Goal: Task Accomplishment & Management: Use online tool/utility

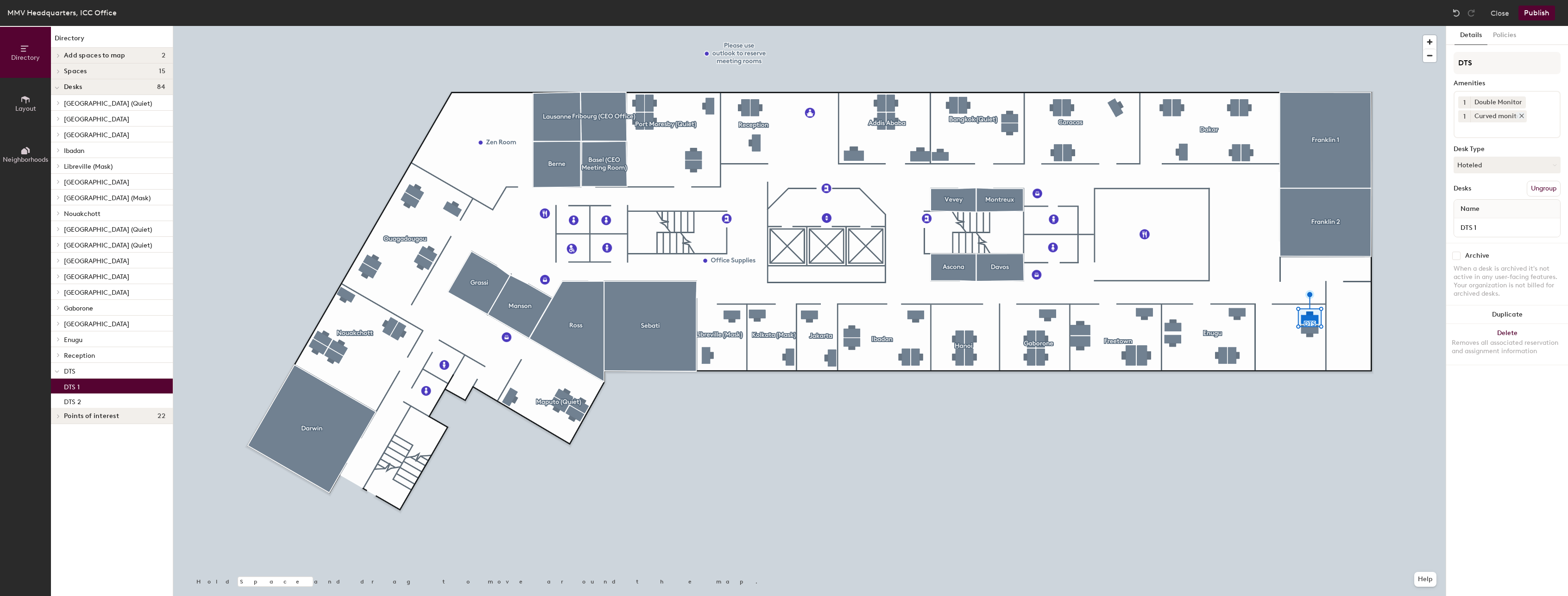
click at [1521, 114] on icon at bounding box center [1522, 116] width 7 height 7
click at [1522, 116] on icon at bounding box center [1522, 116] width 7 height 7
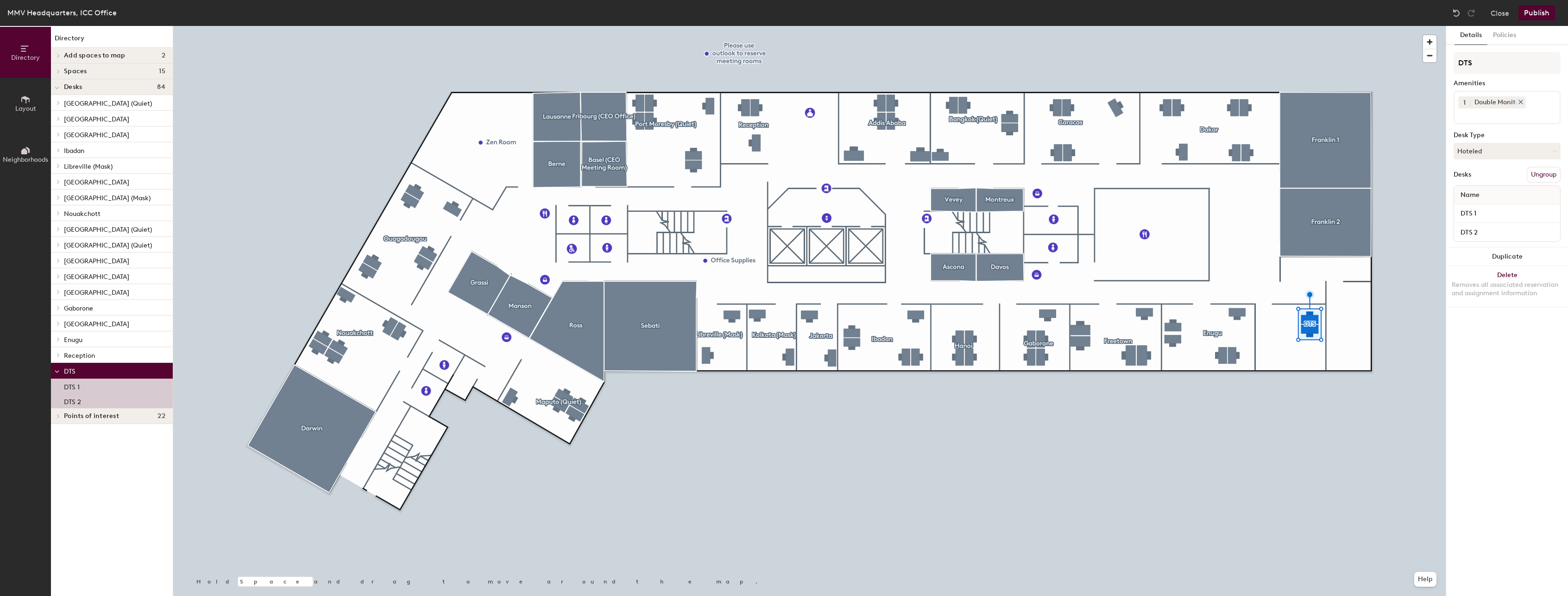
click at [1523, 99] on icon at bounding box center [1521, 102] width 7 height 7
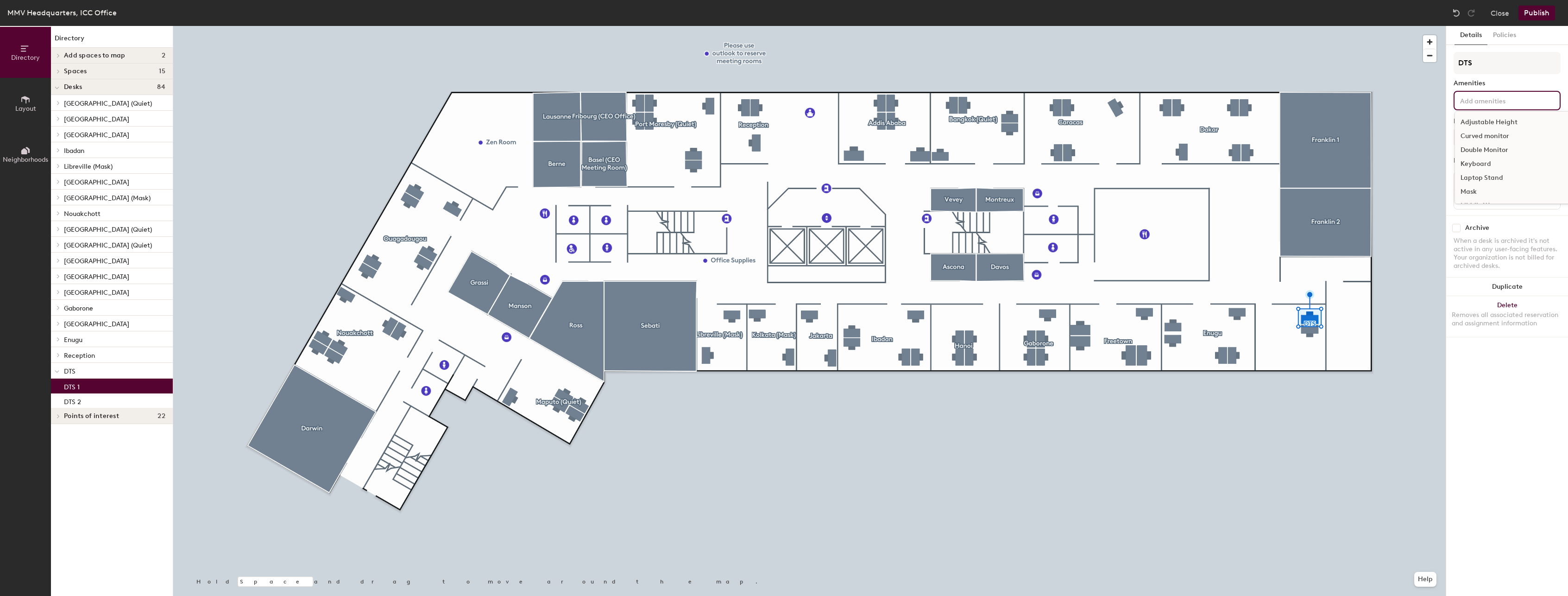
click at [1499, 103] on input at bounding box center [1500, 100] width 83 height 11
click at [1505, 136] on div "Curved monitor" at bounding box center [1514, 136] width 120 height 14
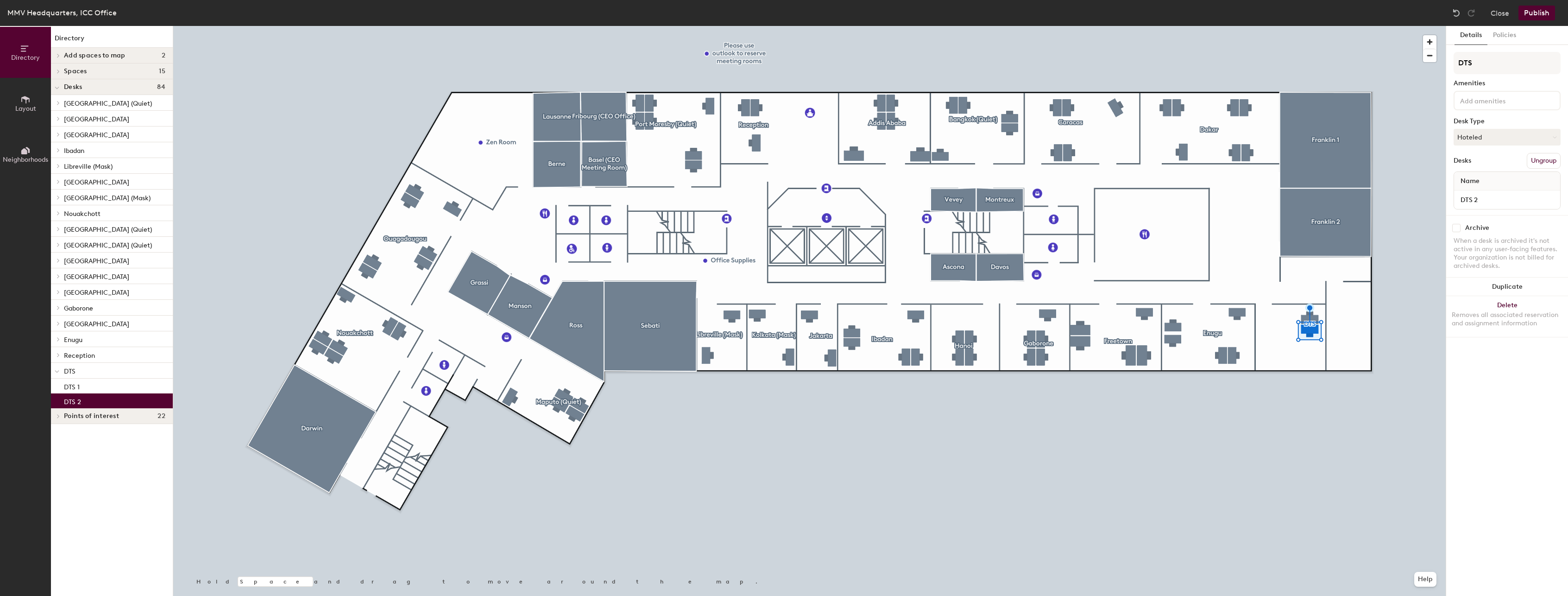
click at [1475, 100] on input at bounding box center [1500, 100] width 83 height 11
click at [1503, 149] on div "Double Monitor" at bounding box center [1514, 150] width 120 height 14
click at [1517, 384] on div "Details Policies DTS Amenities 1 Double Monitor Adjustable Height Curved monito…" at bounding box center [1507, 311] width 122 height 570
click at [1537, 13] on button "Publish" at bounding box center [1537, 13] width 37 height 15
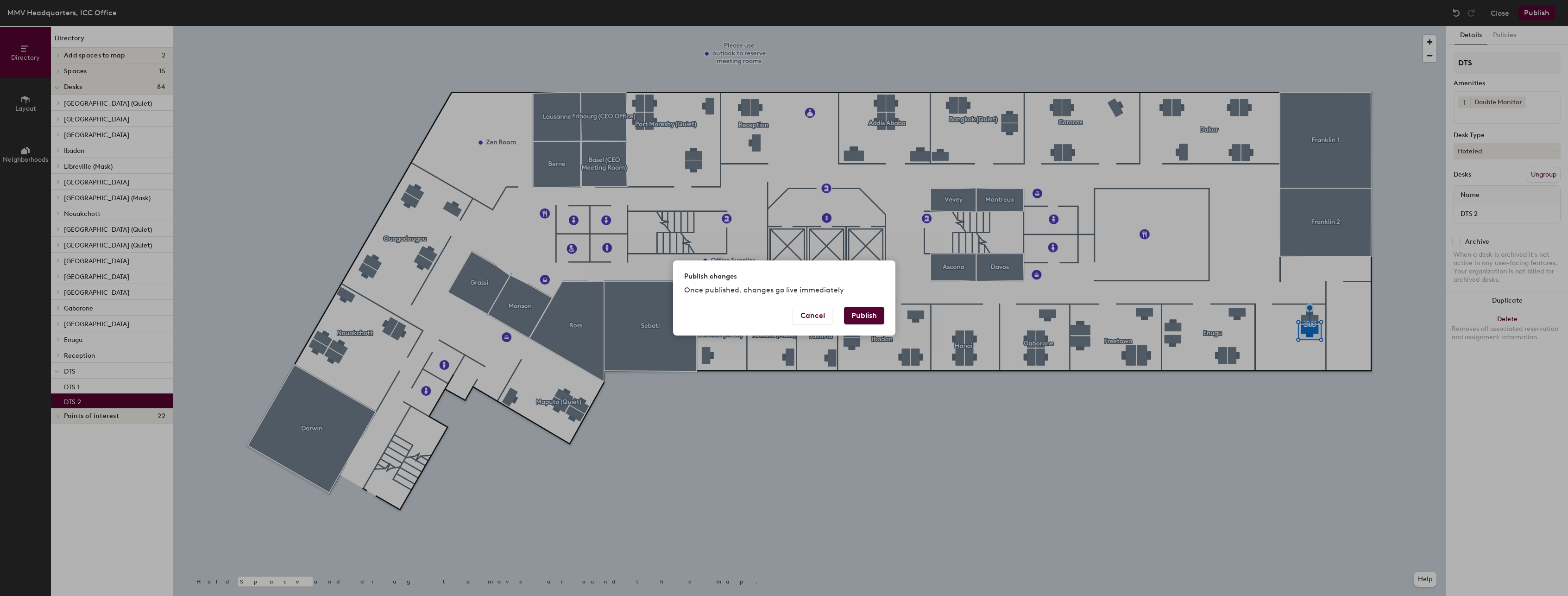
click at [863, 314] on button "Publish" at bounding box center [864, 315] width 40 height 18
